Goal: Use online tool/utility: Utilize a website feature to perform a specific function

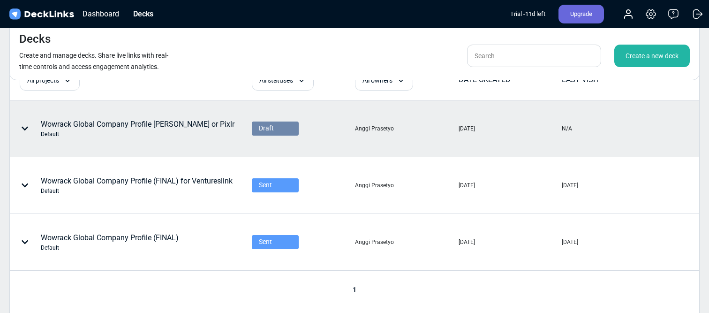
scroll to position [31, 0]
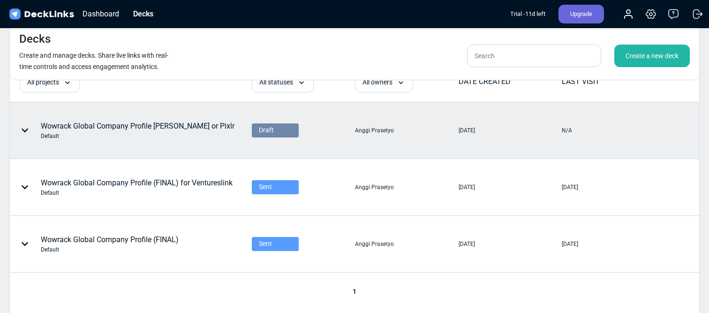
click at [178, 130] on div "Wowrack Global Company Profile [PERSON_NAME] or Pixlr Default" at bounding box center [138, 131] width 194 height 20
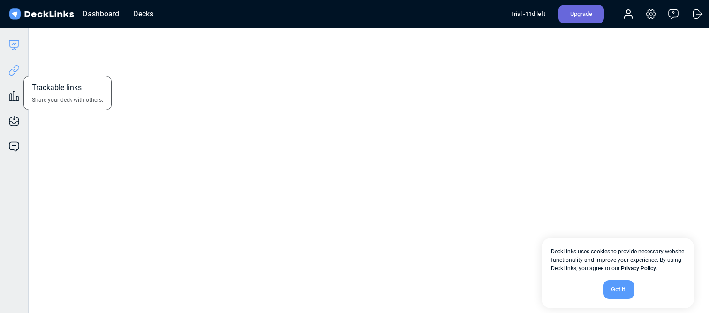
click at [15, 73] on icon at bounding box center [13, 70] width 11 height 11
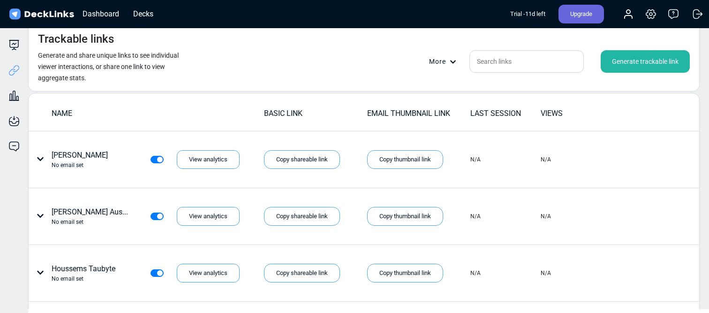
click at [627, 66] on div "Generate trackable link" at bounding box center [645, 61] width 89 height 23
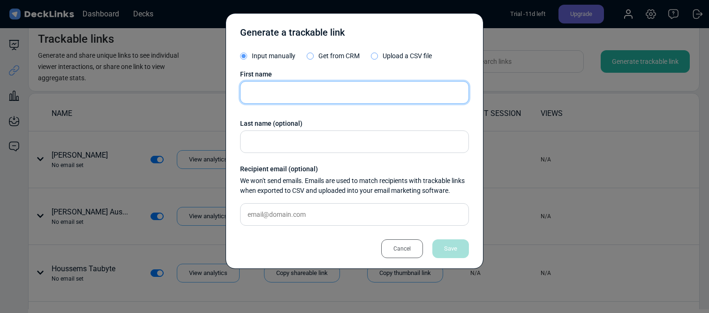
click at [343, 91] on input "text" at bounding box center [354, 92] width 229 height 23
type input "[PERSON_NAME]"
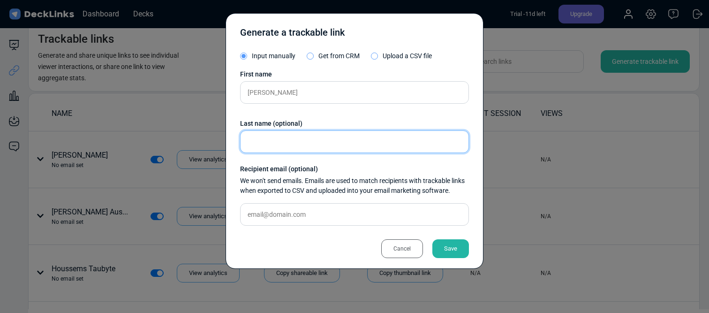
click at [301, 150] on input "text" at bounding box center [354, 141] width 229 height 23
type input "Honest"
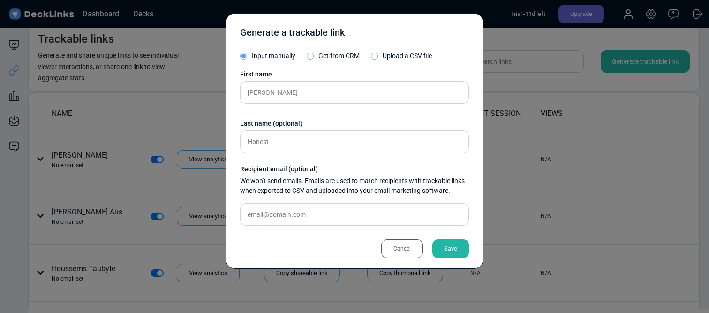
click at [442, 251] on div "Save" at bounding box center [450, 248] width 37 height 19
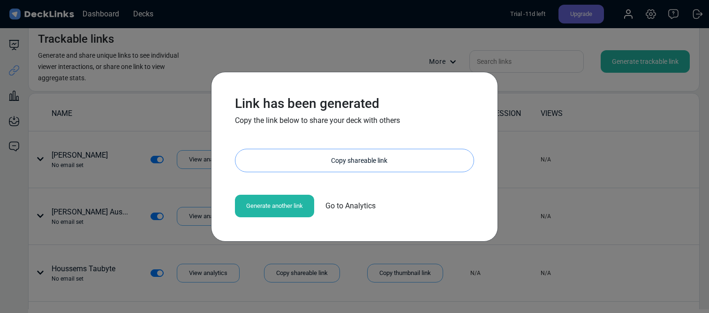
click at [371, 164] on div "Copy shareable link" at bounding box center [359, 160] width 229 height 23
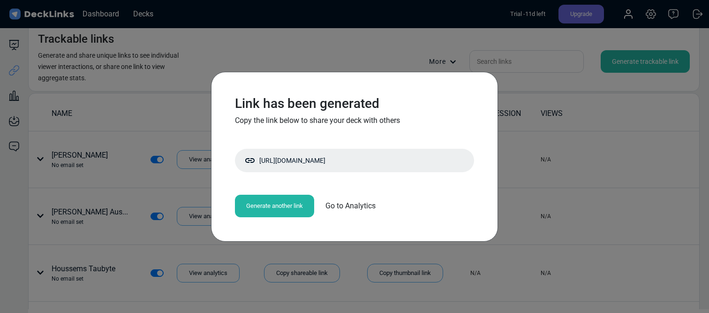
click at [374, 56] on div "Link has been generated Copy the link below to share your deck with others [URL…" at bounding box center [354, 156] width 709 height 313
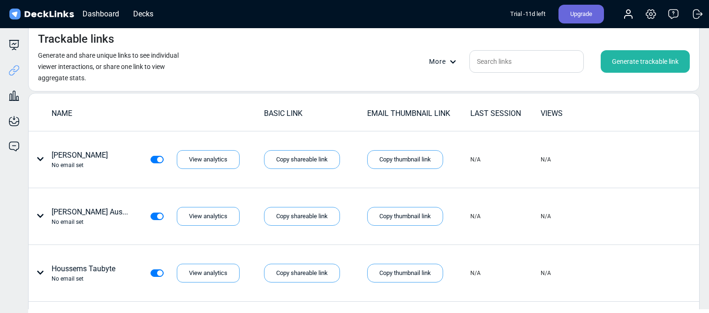
click at [649, 66] on div "Generate trackable link" at bounding box center [645, 61] width 89 height 23
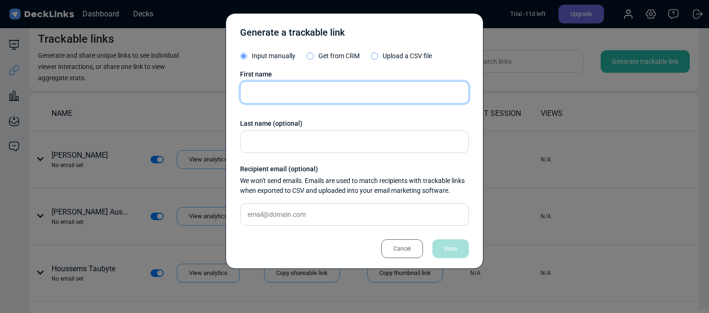
click at [333, 86] on input "text" at bounding box center [354, 92] width 229 height 23
type input "Kredivo"
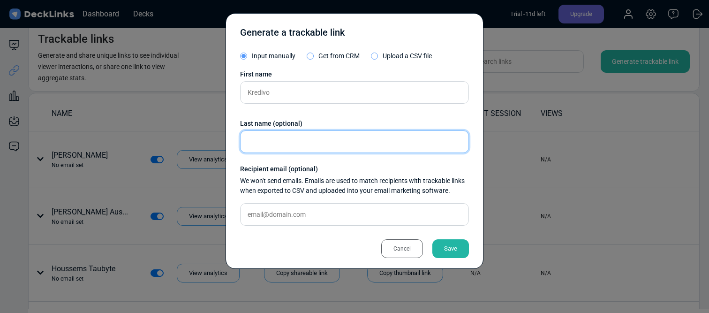
click at [316, 147] on input "text" at bounding box center [354, 141] width 229 height 23
type input "Kredivo"
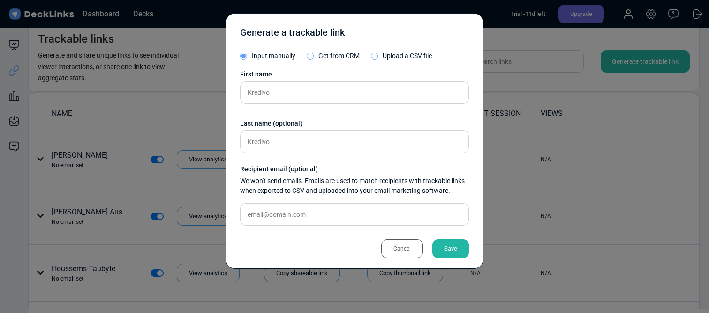
click at [308, 230] on div "First name Kredivo Last name (optional) Kredivo Recipient email (optional) We w…" at bounding box center [354, 151] width 229 height 164
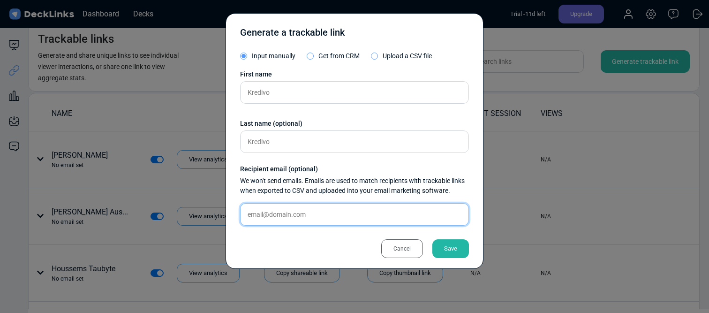
click at [309, 221] on input "text" at bounding box center [354, 214] width 229 height 23
paste input "[PERSON_NAME][EMAIL_ADDRESS][PERSON_NAME][DOMAIN_NAME]"
type input "[PERSON_NAME][EMAIL_ADDRESS][PERSON_NAME][DOMAIN_NAME]"
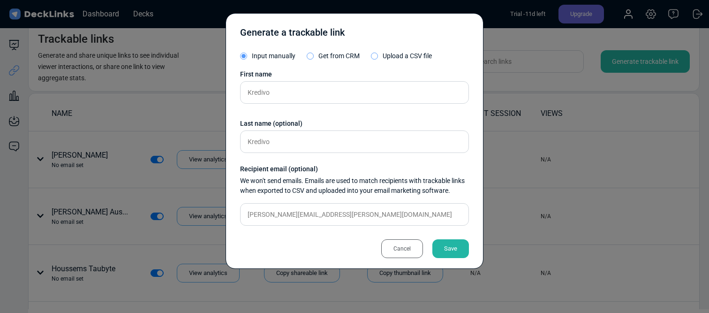
click at [440, 247] on div "Save" at bounding box center [450, 248] width 37 height 19
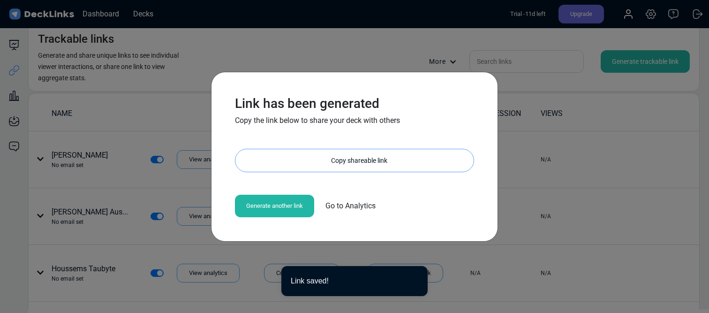
click at [418, 165] on div "Copy shareable link" at bounding box center [359, 160] width 229 height 23
